Goal: Information Seeking & Learning: Find contact information

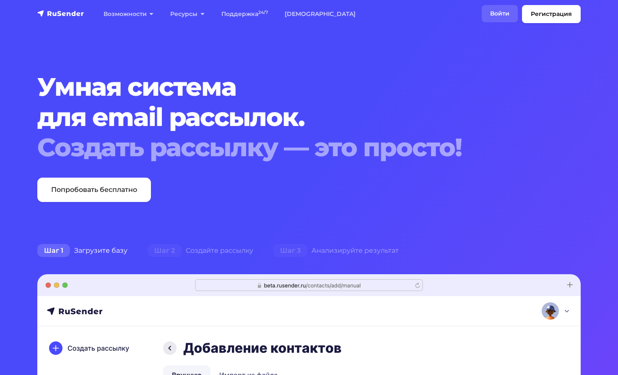
click at [500, 10] on link "Войти" at bounding box center [500, 13] width 36 height 17
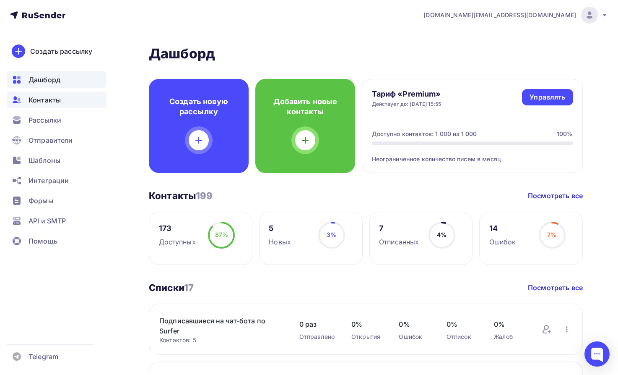
click at [42, 100] on span "Контакты" at bounding box center [45, 100] width 32 height 10
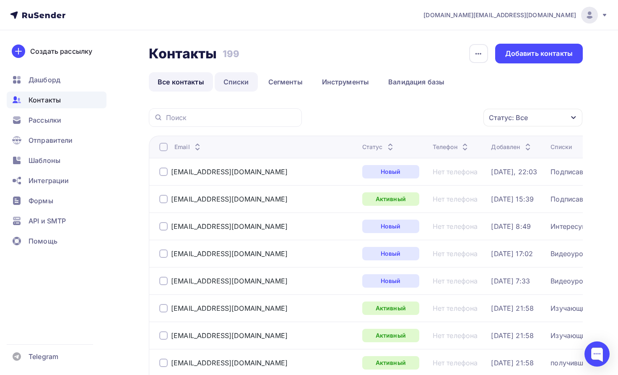
click at [239, 80] on link "Списки" at bounding box center [236, 81] width 43 height 19
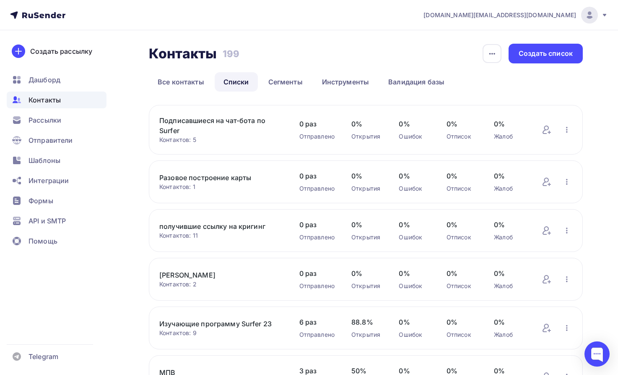
click at [185, 120] on link "Подписавшиеся на чат-бота по Surfer" at bounding box center [220, 125] width 123 height 20
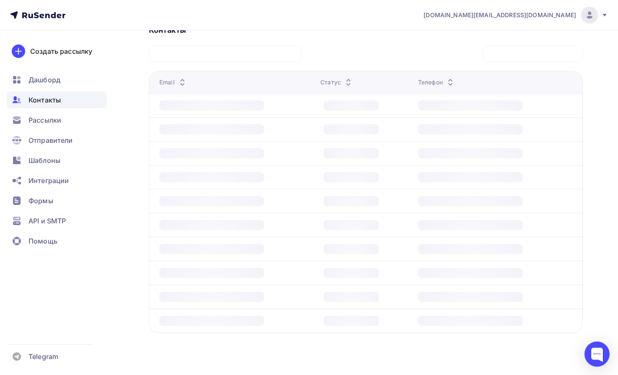
scroll to position [213, 0]
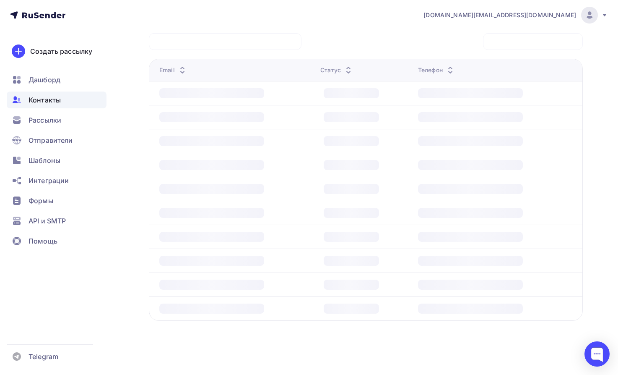
click at [195, 170] on td at bounding box center [233, 165] width 168 height 24
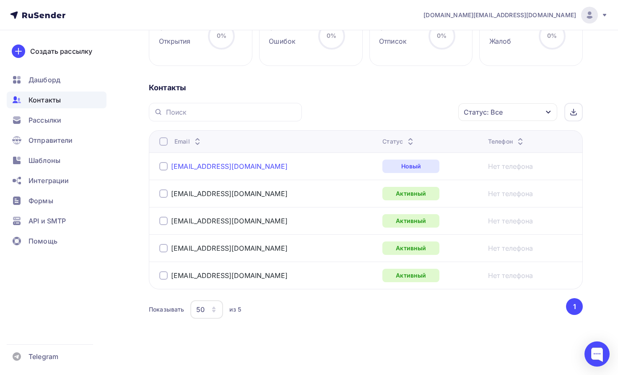
click at [199, 166] on link "[EMAIL_ADDRESS][DOMAIN_NAME]" at bounding box center [229, 166] width 117 height 8
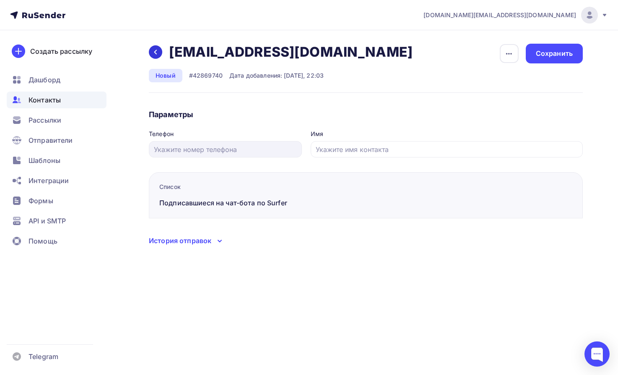
click at [156, 50] on icon at bounding box center [155, 52] width 7 height 7
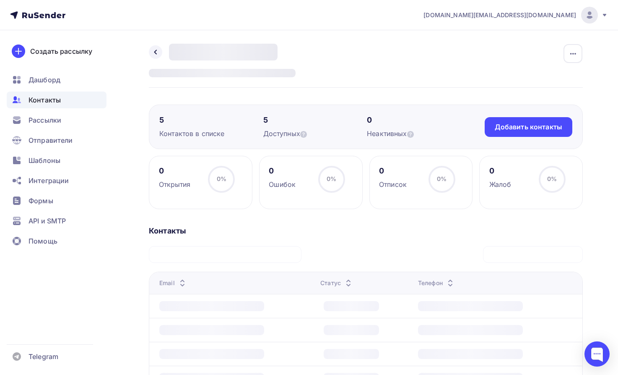
scroll to position [143, 0]
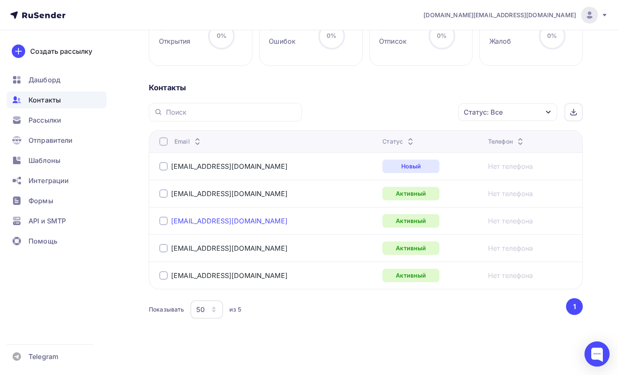
click at [194, 222] on link "[EMAIL_ADDRESS][DOMAIN_NAME]" at bounding box center [229, 221] width 117 height 8
